Goal: Transaction & Acquisition: Book appointment/travel/reservation

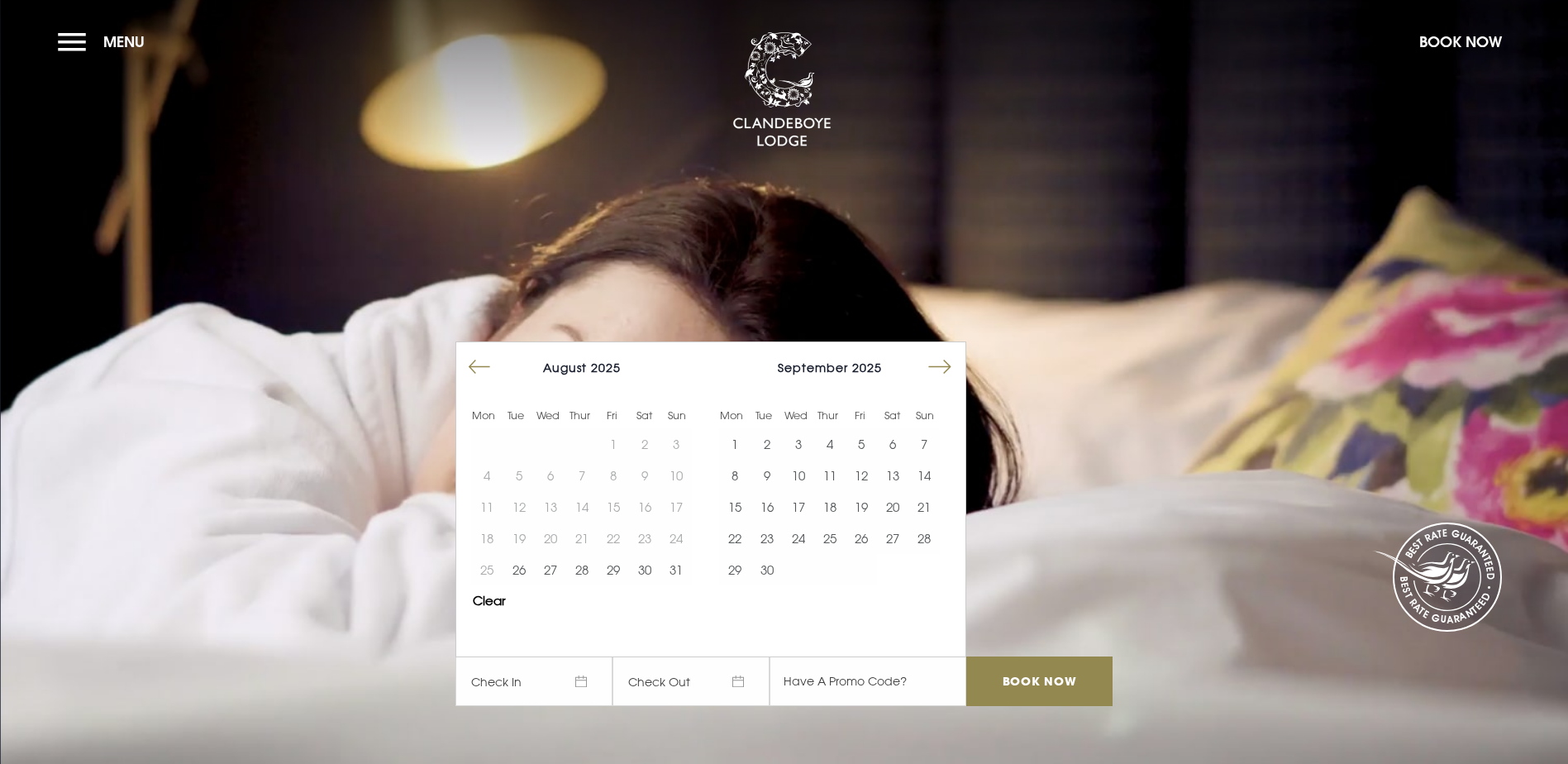
click at [954, 352] on button "Move forward to switch to the next month." at bounding box center [940, 367] width 32 height 32
click at [953, 352] on button "Move forward to switch to the next month." at bounding box center [940, 367] width 32 height 32
click at [746, 523] on button "19" at bounding box center [735, 539] width 32 height 32
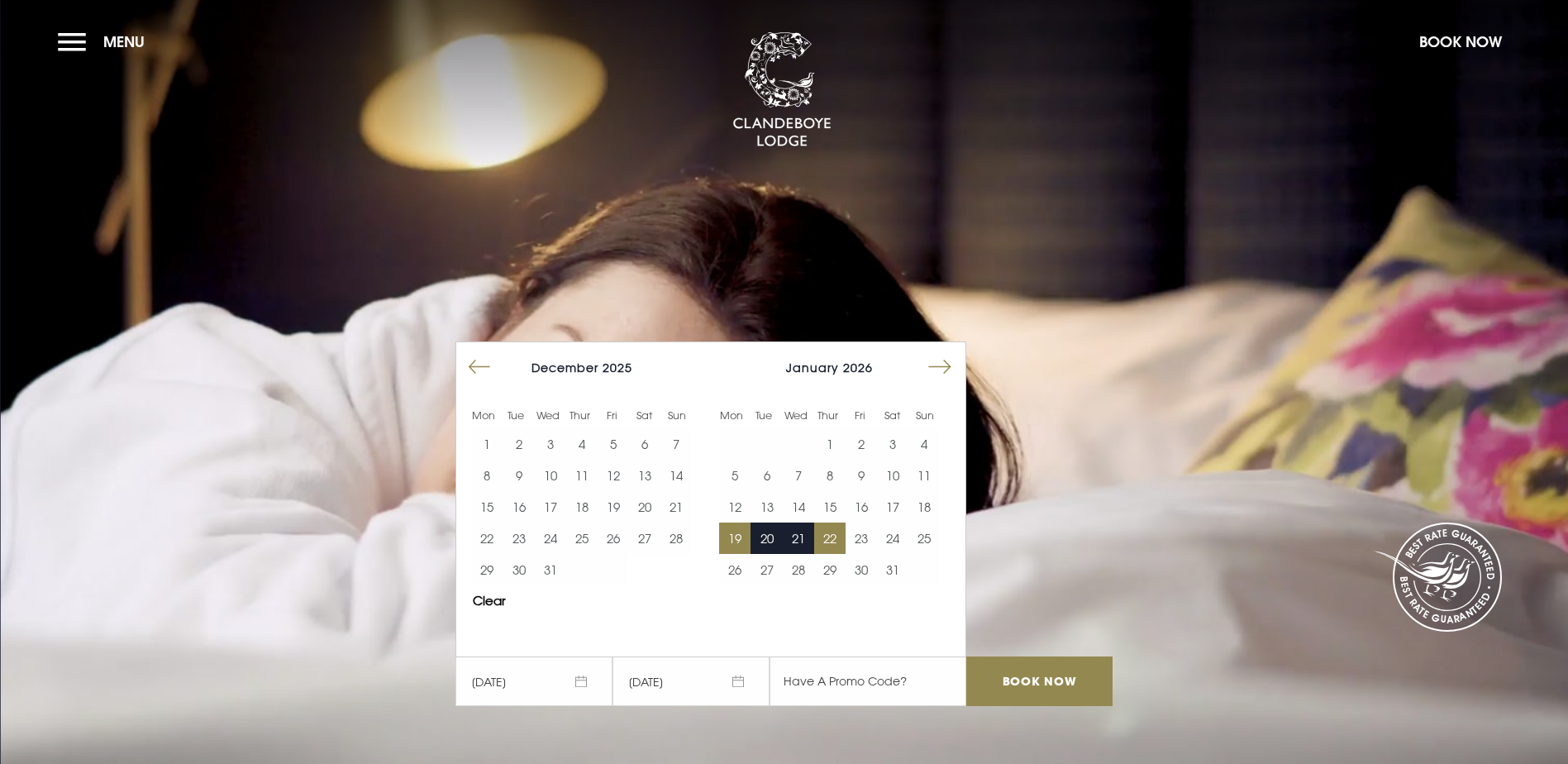
click at [833, 523] on button "22" at bounding box center [830, 539] width 32 height 32
click at [1014, 656] on input "Book Now" at bounding box center [1038, 681] width 146 height 49
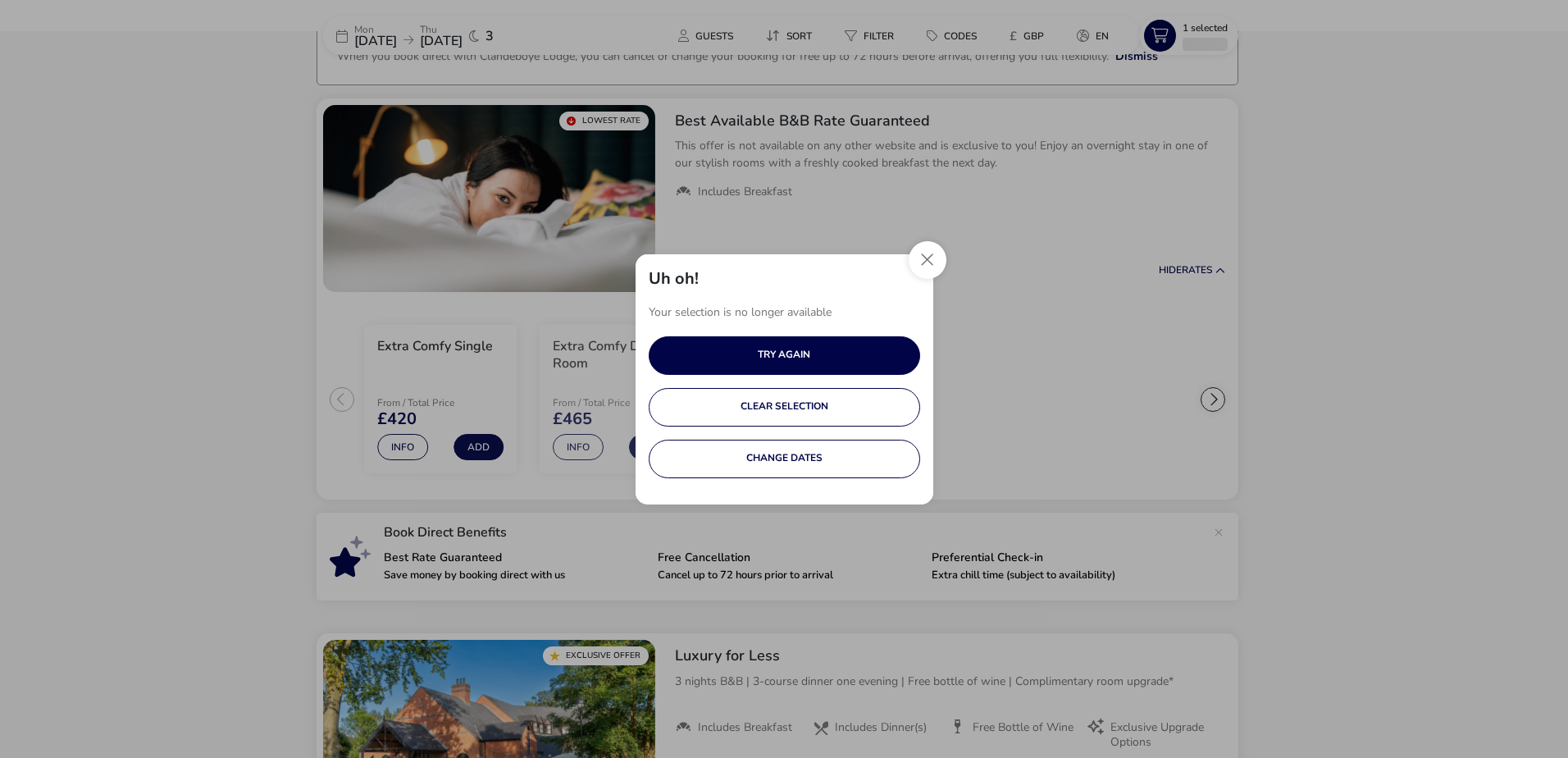
scroll to position [120, 0]
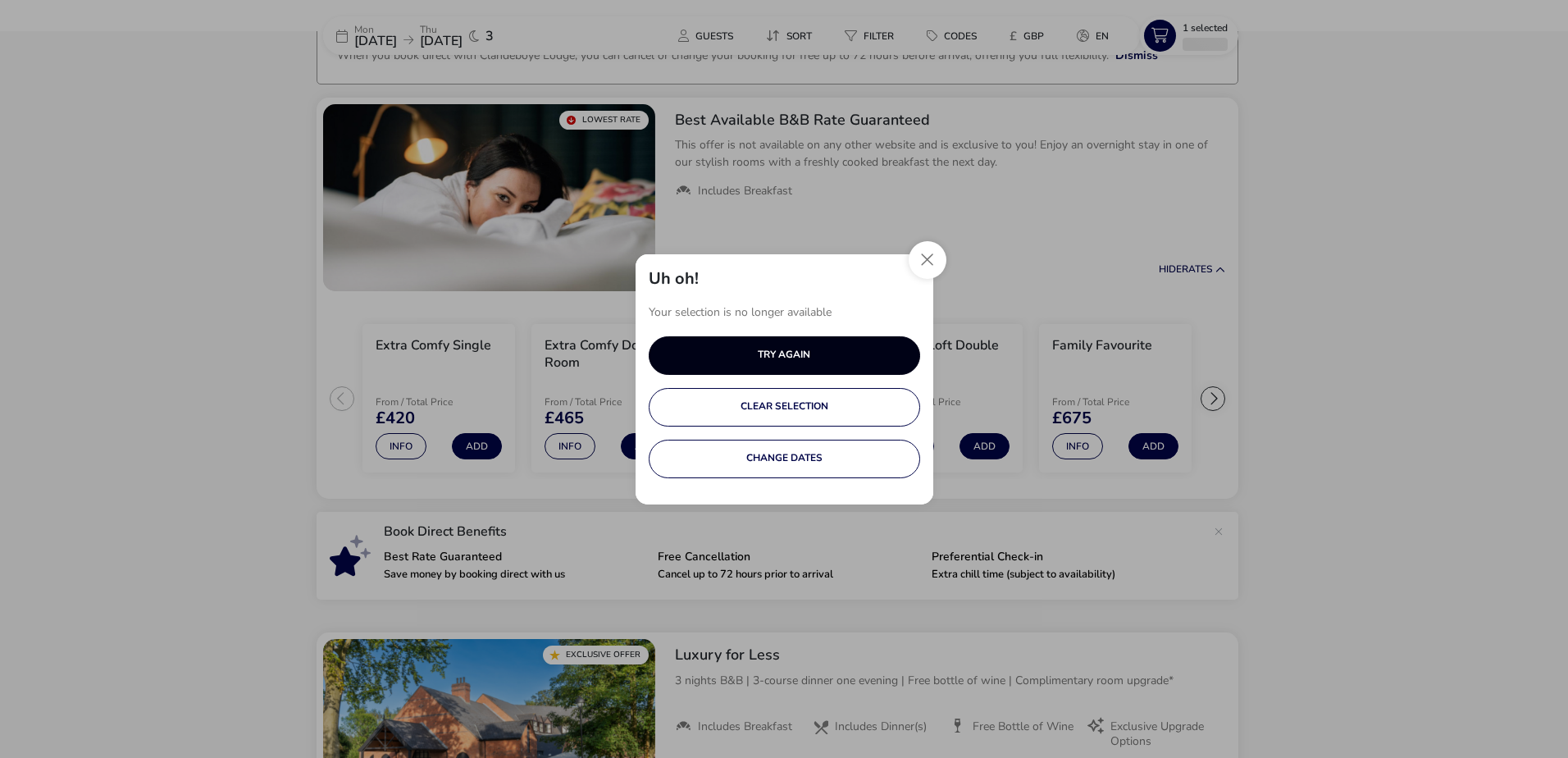
click at [802, 356] on button "TRY AGAIN" at bounding box center [785, 356] width 272 height 39
click at [935, 258] on button "Close" at bounding box center [927, 259] width 38 height 38
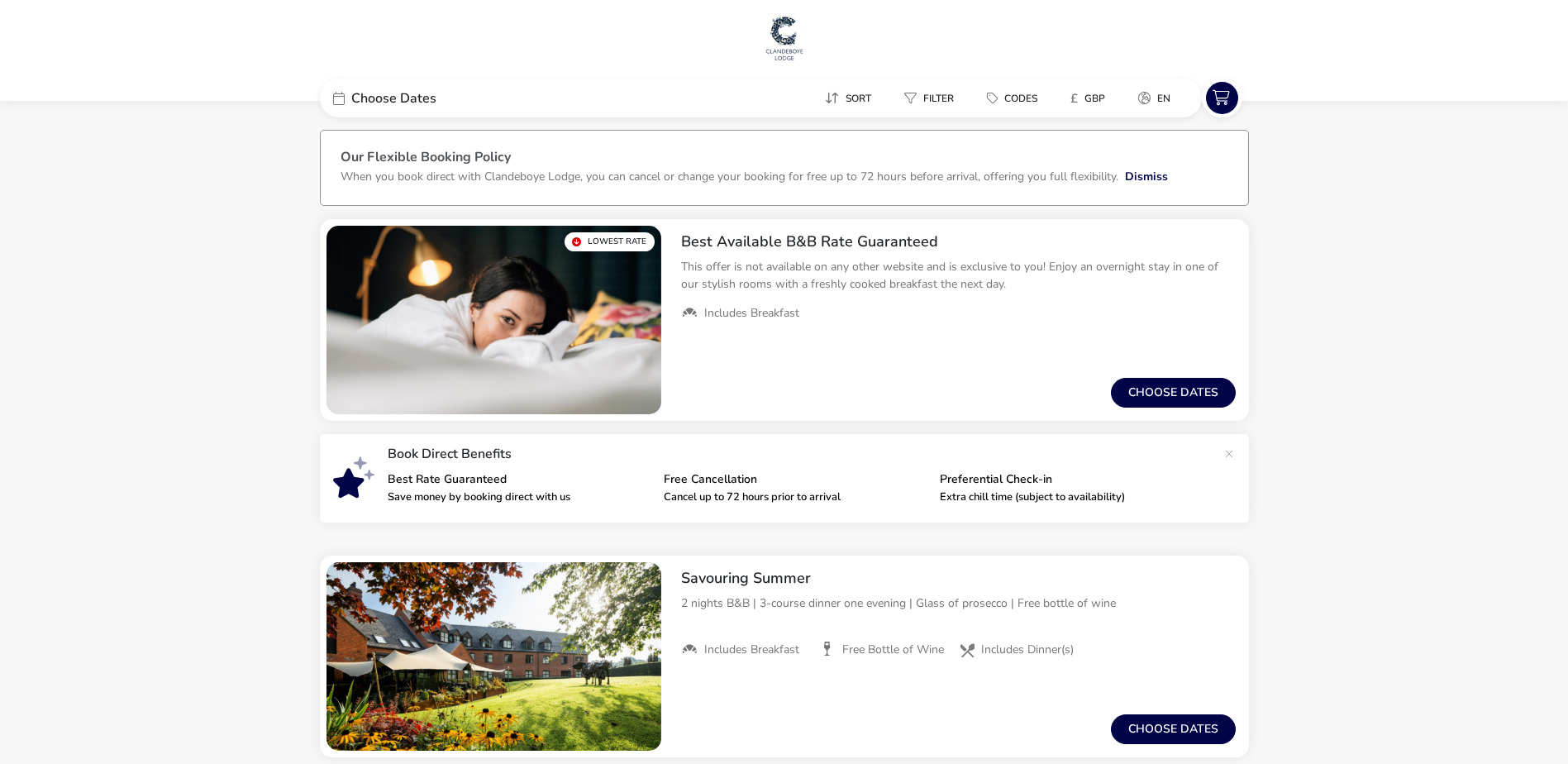
click at [396, 101] on span "Choose Dates" at bounding box center [394, 98] width 85 height 13
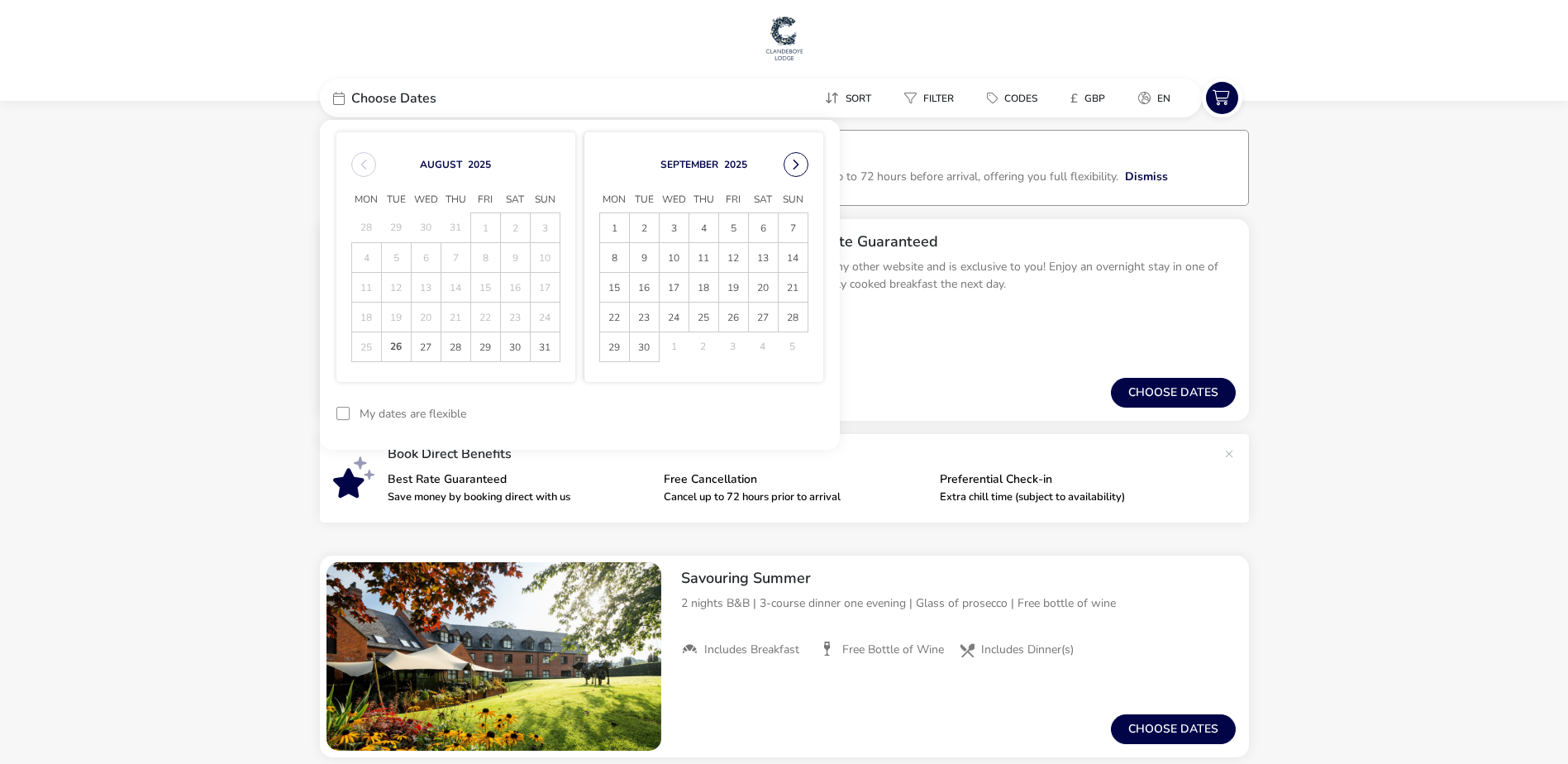
click at [791, 166] on button "Next Month" at bounding box center [796, 164] width 25 height 25
click at [741, 318] on span "23" at bounding box center [733, 317] width 29 height 29
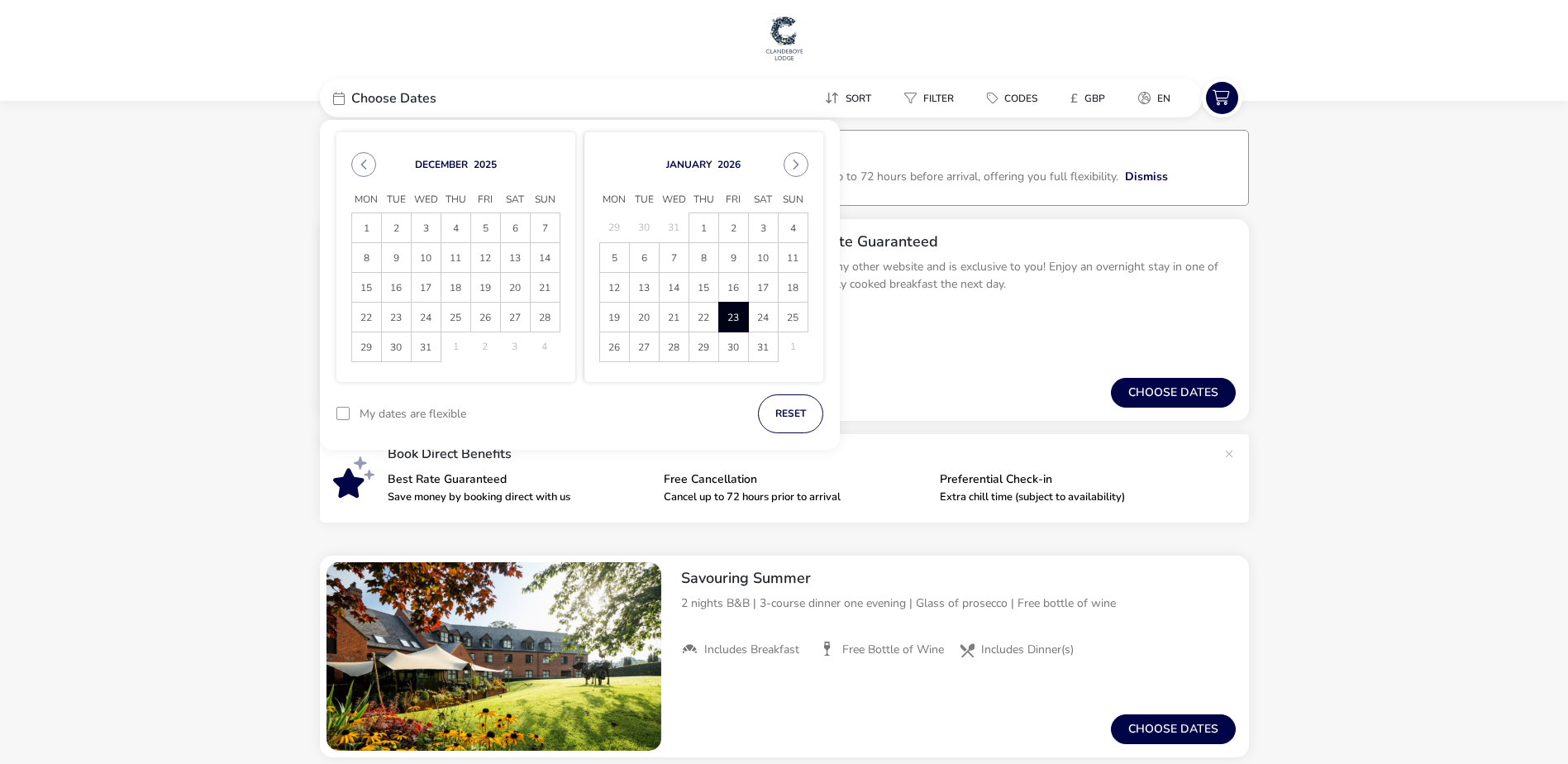
click at [782, 42] on img at bounding box center [784, 38] width 41 height 49
